Goal: Find specific page/section: Find specific page/section

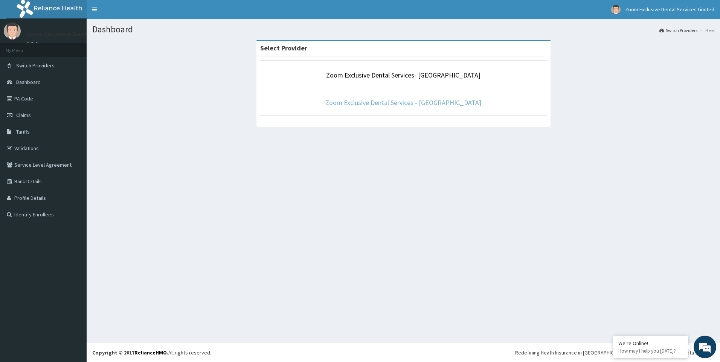
click at [362, 99] on link "Zoom Exclusive Dental Services - [GEOGRAPHIC_DATA]" at bounding box center [404, 102] width 156 height 9
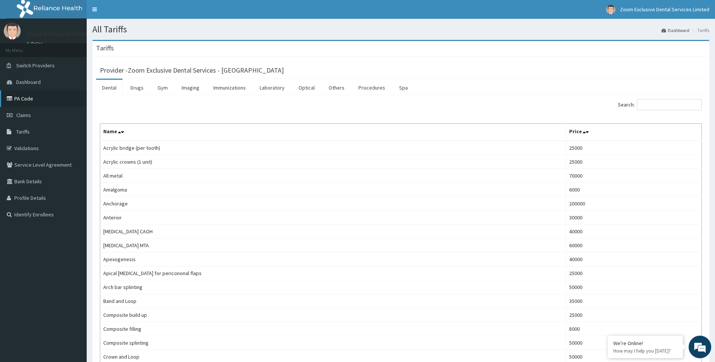
click at [47, 96] on link "PA Code" at bounding box center [43, 98] width 87 height 17
click at [38, 102] on link "PA Code" at bounding box center [43, 98] width 87 height 17
click at [132, 87] on link "Drugs" at bounding box center [136, 88] width 25 height 16
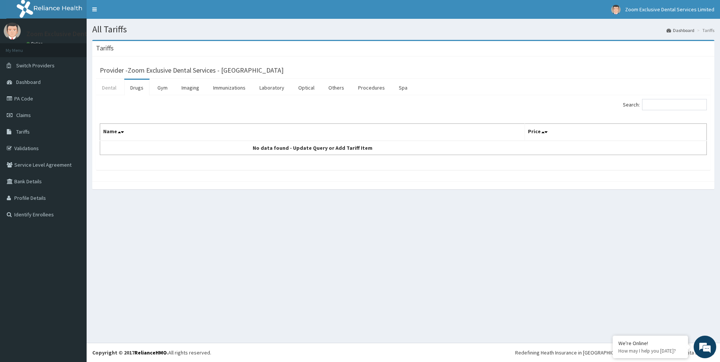
click at [109, 91] on link "Dental" at bounding box center [109, 88] width 26 height 16
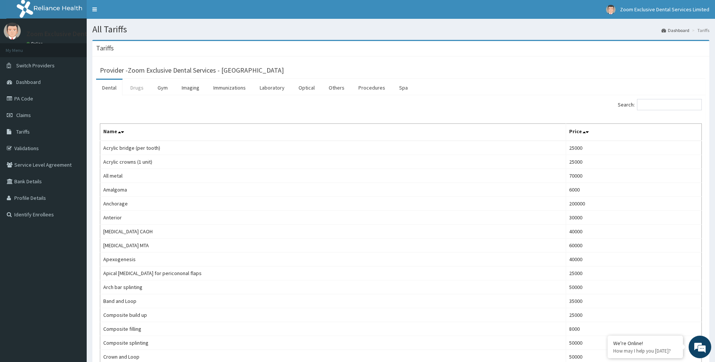
click at [131, 90] on link "Drugs" at bounding box center [136, 88] width 25 height 16
click at [36, 100] on link "PA Code" at bounding box center [43, 98] width 87 height 17
click at [36, 99] on link "PA Code" at bounding box center [43, 98] width 87 height 17
